Goal: Task Accomplishment & Management: Manage account settings

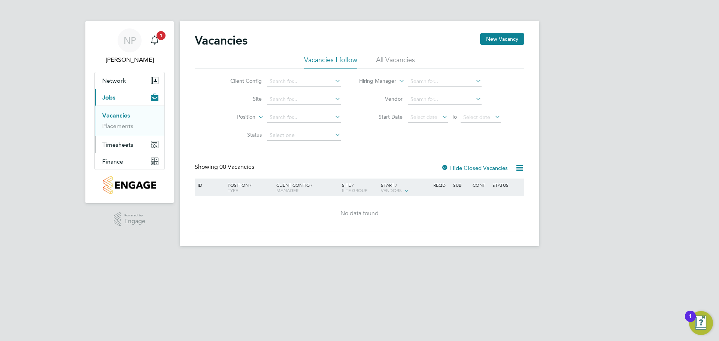
click at [126, 143] on span "Timesheets" at bounding box center [117, 144] width 31 height 7
click at [118, 133] on link "Timesheets" at bounding box center [117, 132] width 31 height 7
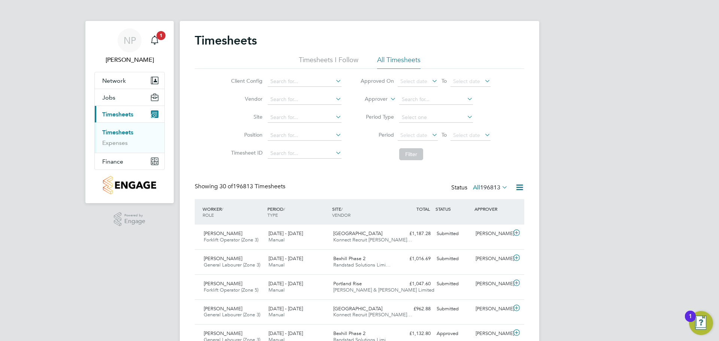
click at [488, 185] on span "196813" at bounding box center [490, 187] width 20 height 7
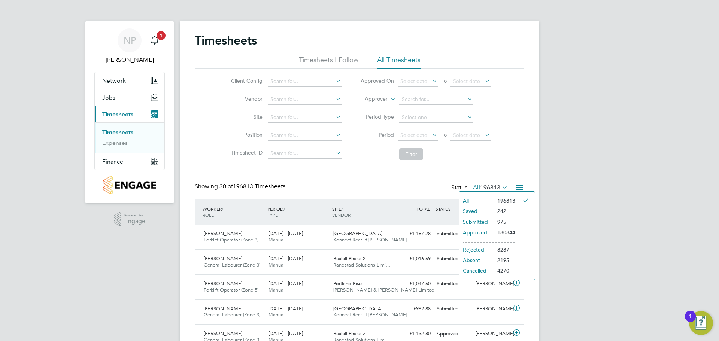
click at [489, 221] on li "Submitted" at bounding box center [476, 222] width 34 height 10
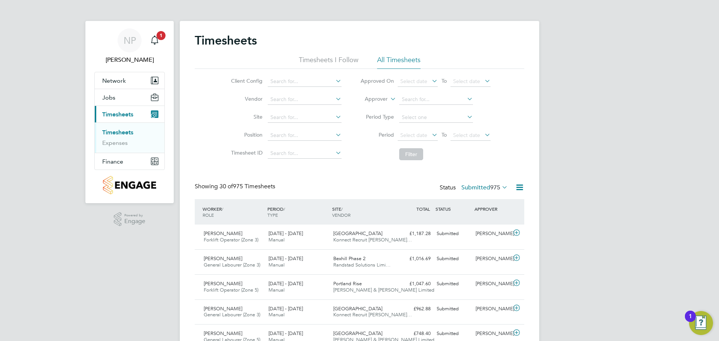
click at [347, 58] on li "Timesheets I Follow" at bounding box center [329, 61] width 60 height 13
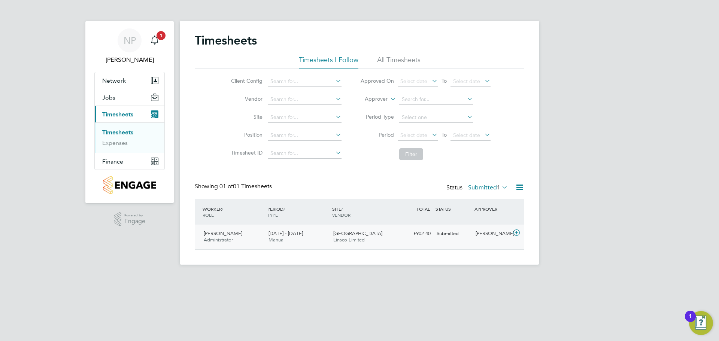
click at [518, 235] on icon at bounding box center [516, 233] width 9 height 6
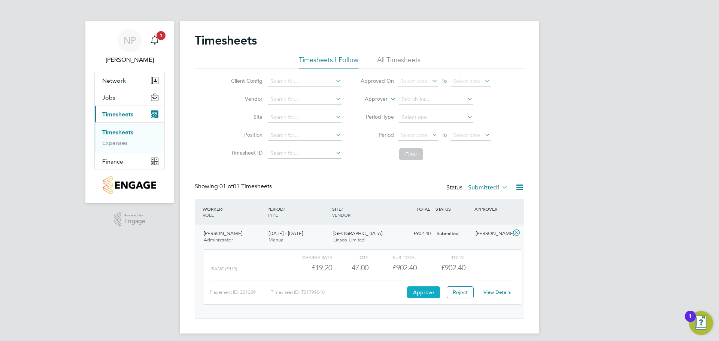
click at [426, 295] on button "Approve" at bounding box center [423, 292] width 33 height 12
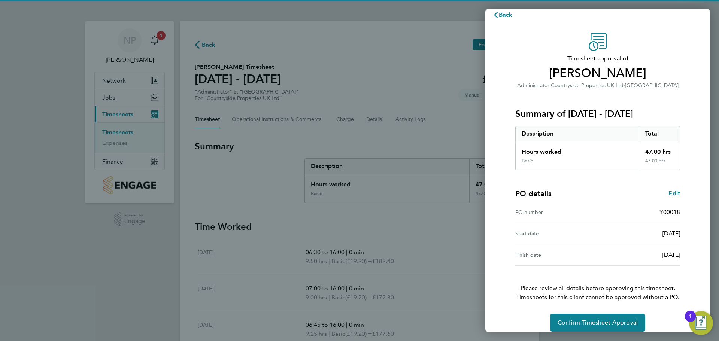
scroll to position [18, 0]
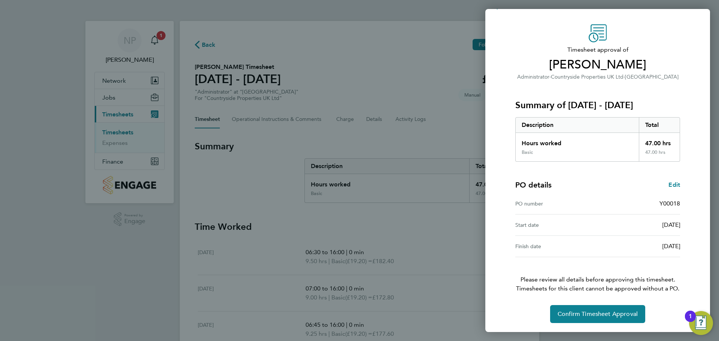
click at [424, 102] on div "Back Timesheet approval of [PERSON_NAME] Administrator · Countryside Properties…" at bounding box center [359, 170] width 719 height 341
click at [594, 314] on span "Confirm Timesheet Approval" at bounding box center [598, 313] width 80 height 7
